Goal: Task Accomplishment & Management: Manage account settings

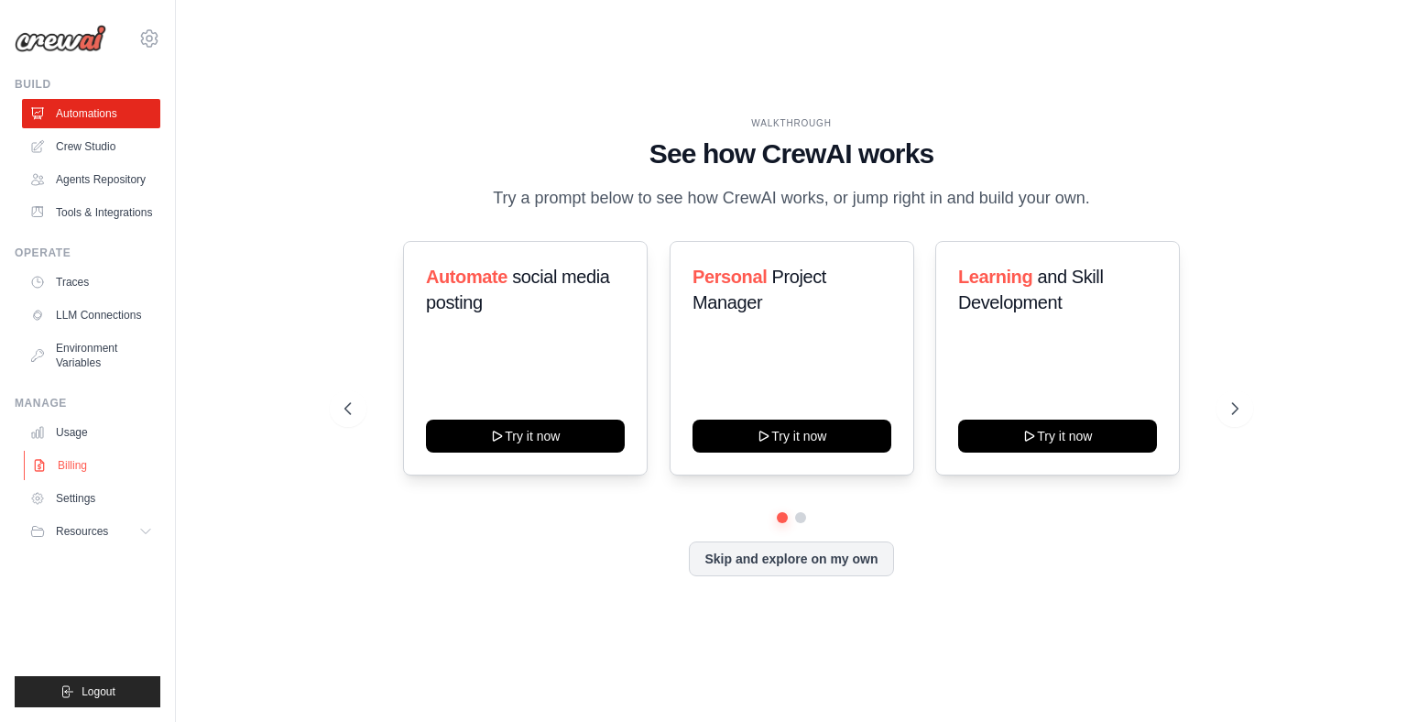
click at [62, 480] on link "Billing" at bounding box center [93, 465] width 138 height 29
click at [70, 480] on link "Billing" at bounding box center [93, 465] width 138 height 29
click at [71, 480] on link "Billing" at bounding box center [93, 465] width 138 height 29
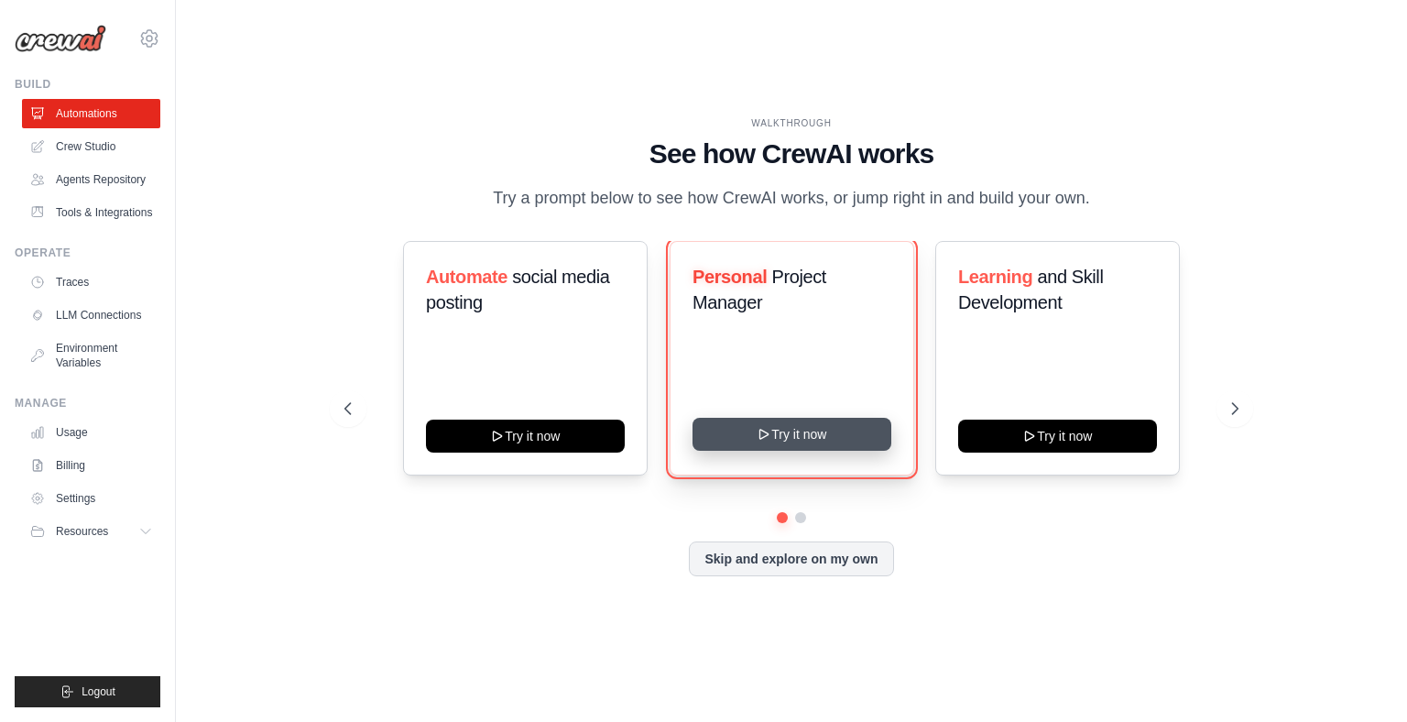
click at [804, 451] on button "Try it now" at bounding box center [791, 434] width 199 height 33
